Goal: Task Accomplishment & Management: Manage account settings

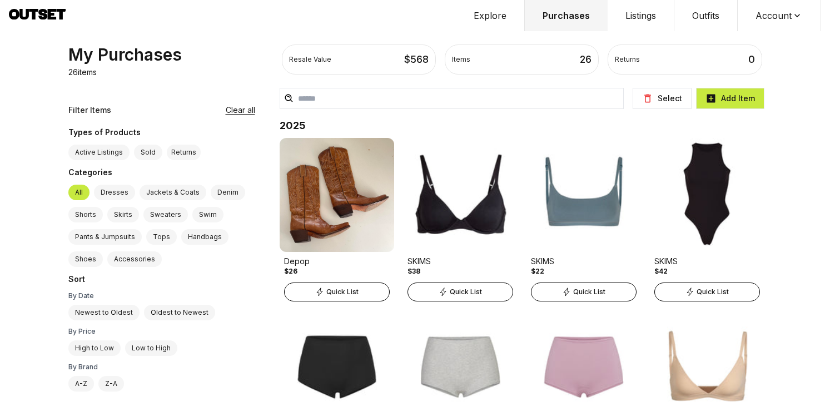
click at [784, 28] on button "Account" at bounding box center [778, 15] width 83 height 31
click at [770, 36] on span "Profile" at bounding box center [772, 37] width 98 height 20
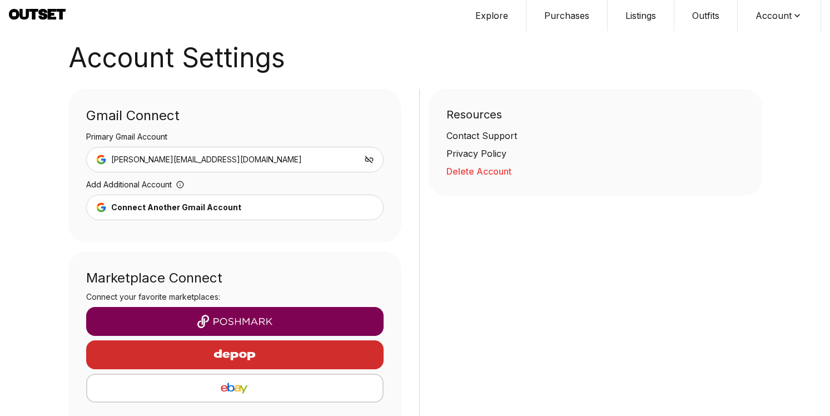
click at [198, 364] on img "button" at bounding box center [234, 354] width 97 height 27
